Goal: Check status: Check status

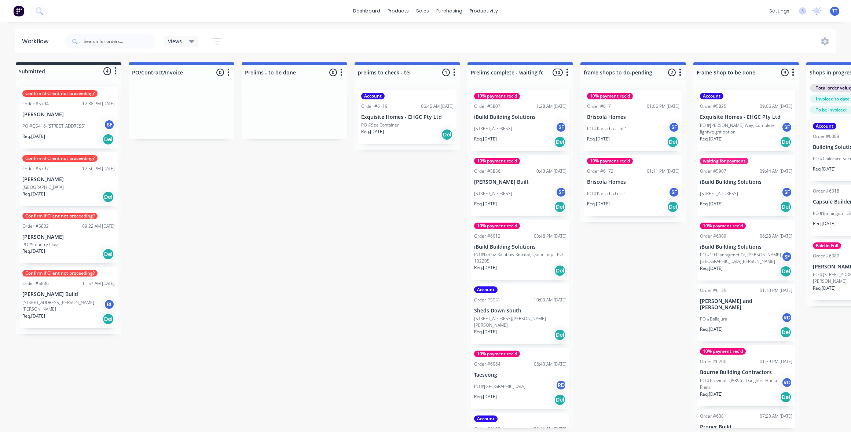
scroll to position [0, 1010]
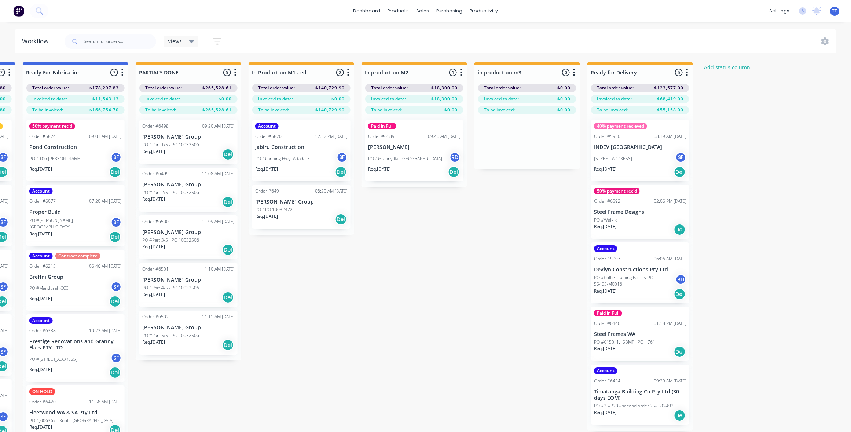
click at [164, 136] on p "[PERSON_NAME] Group" at bounding box center [188, 137] width 92 height 6
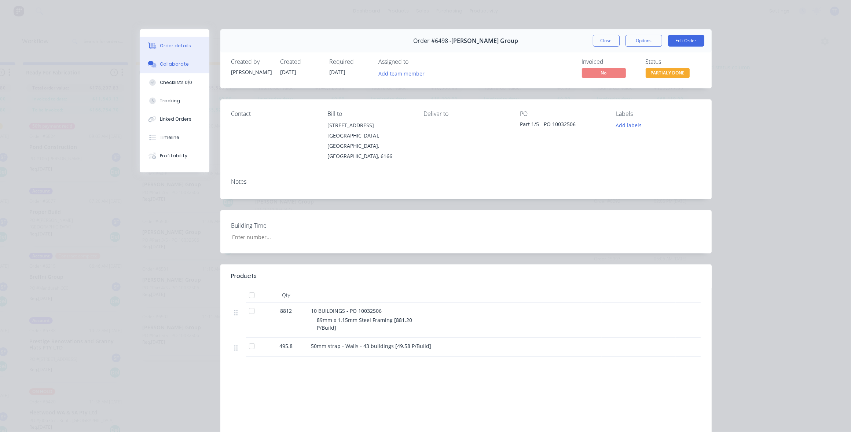
click at [179, 63] on div "Collaborate" at bounding box center [174, 64] width 29 height 7
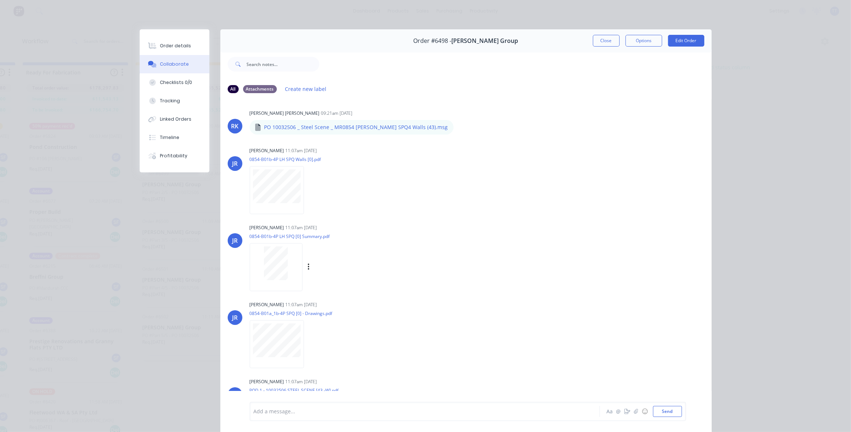
scroll to position [0, 0]
click at [163, 43] on div "Order details" at bounding box center [175, 46] width 31 height 7
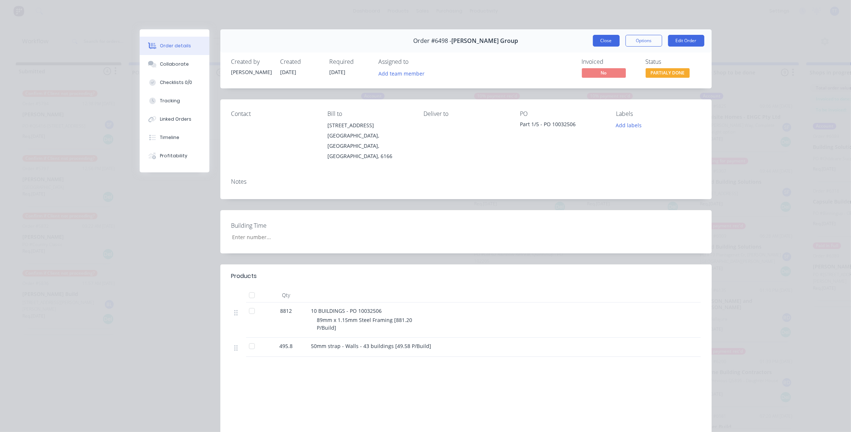
click at [606, 37] on button "Close" at bounding box center [606, 41] width 27 height 12
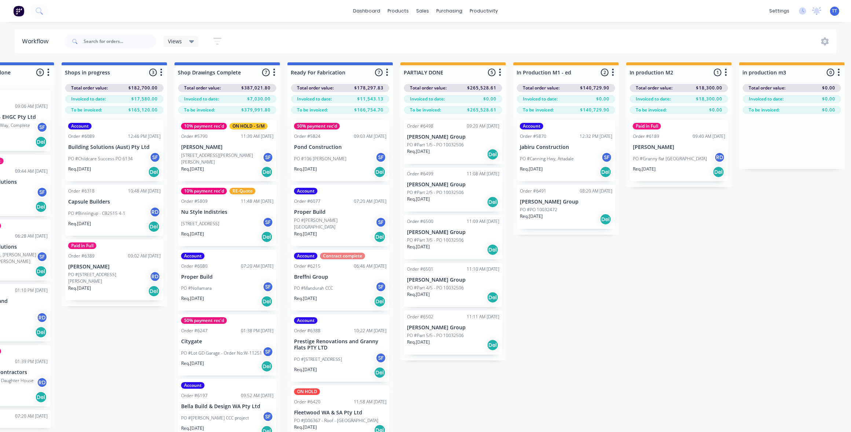
scroll to position [0, 993]
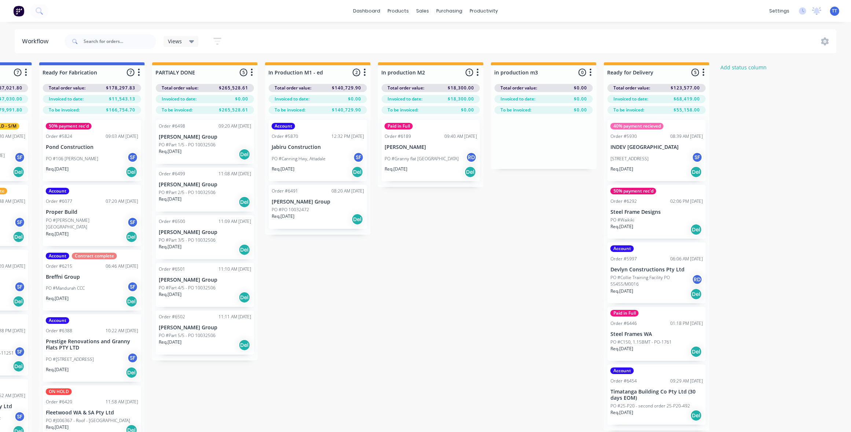
click at [187, 140] on p "[PERSON_NAME] Group" at bounding box center [205, 137] width 92 height 6
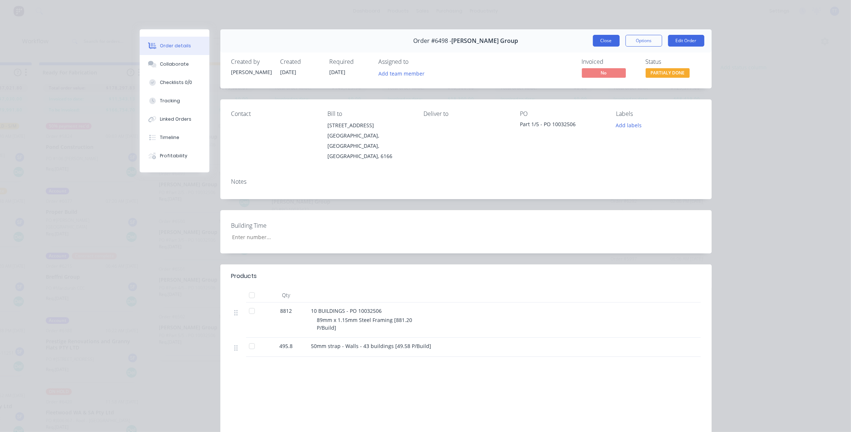
click at [602, 38] on button "Close" at bounding box center [606, 41] width 27 height 12
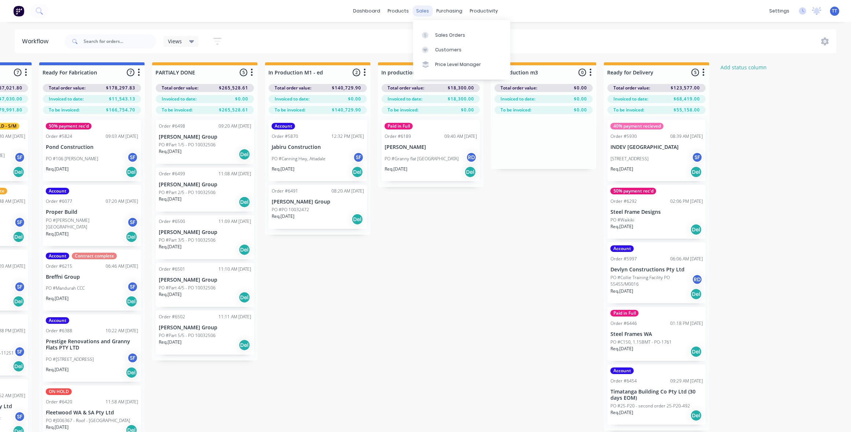
click at [425, 11] on div "sales" at bounding box center [423, 11] width 20 height 11
click at [446, 34] on div "Sales Orders" at bounding box center [450, 35] width 30 height 7
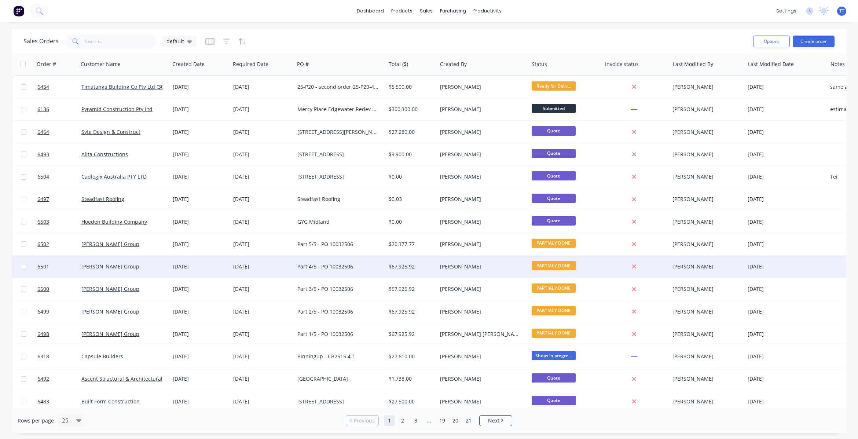
click at [373, 268] on div "Part 4/5 - PO 10032506" at bounding box center [337, 266] width 81 height 7
